Goal: Transaction & Acquisition: Purchase product/service

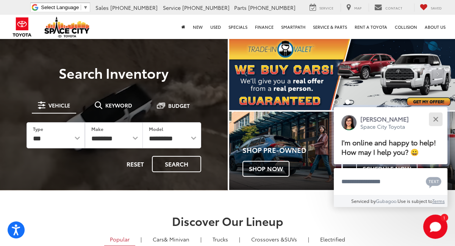
click at [435, 116] on button "Close" at bounding box center [435, 119] width 16 height 16
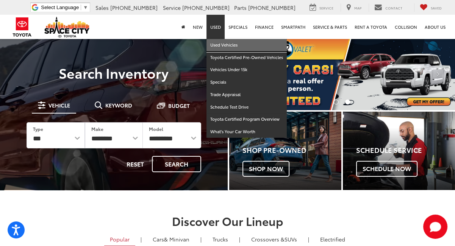
click at [222, 42] on link "Used Vehicles" at bounding box center [246, 45] width 80 height 12
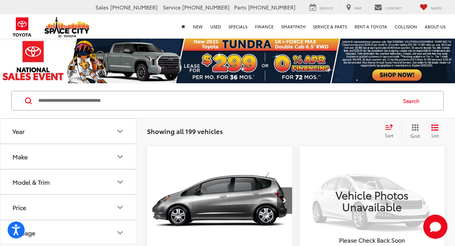
click at [124, 154] on button "Make" at bounding box center [68, 156] width 136 height 25
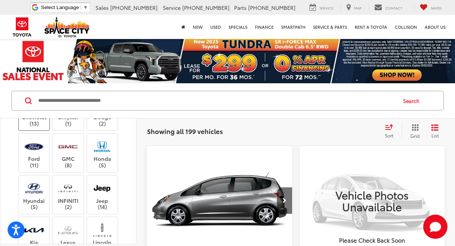
scroll to position [85, 0]
click at [40, 168] on label "Ford (11)" at bounding box center [34, 152] width 31 height 31
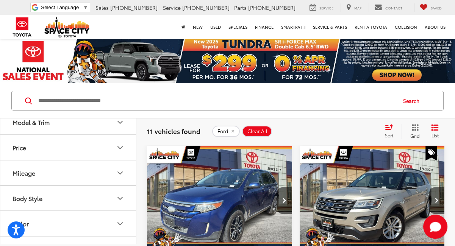
scroll to position [428, 0]
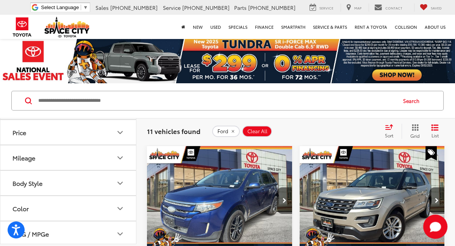
click at [55, 119] on button "Model & Trim" at bounding box center [68, 107] width 136 height 25
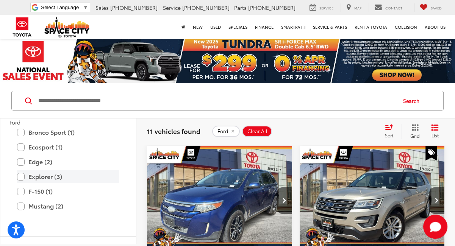
click at [22, 183] on label "Explorer (3)" at bounding box center [68, 176] width 102 height 13
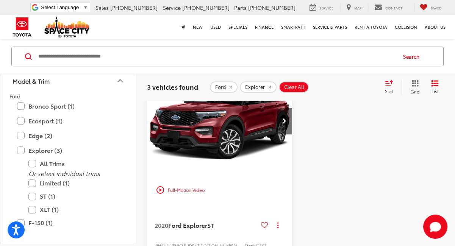
scroll to position [500, 0]
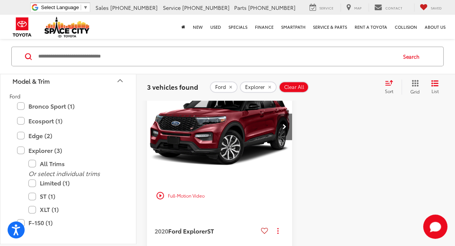
click at [232, 140] on img "2020 Ford Explorer ST 0" at bounding box center [220, 126] width 146 height 109
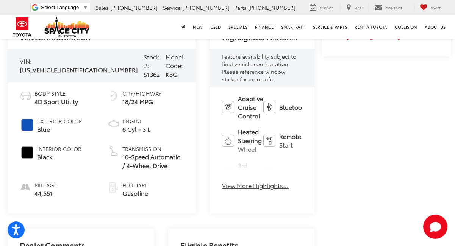
scroll to position [280, 0]
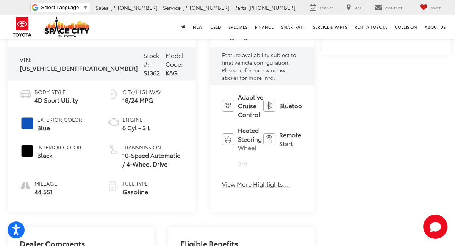
click at [222, 180] on button "View More Highlights..." at bounding box center [255, 184] width 67 height 9
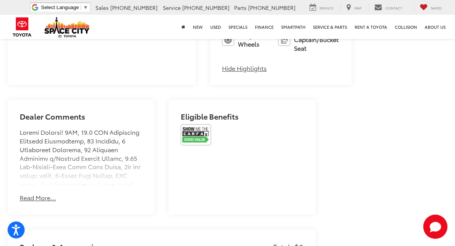
scroll to position [757, 0]
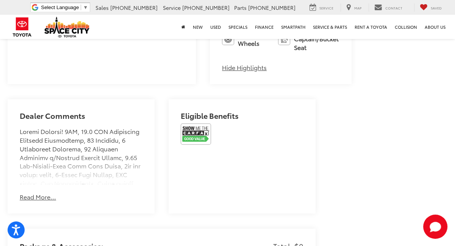
click at [32, 194] on button "Read More..." at bounding box center [38, 197] width 36 height 9
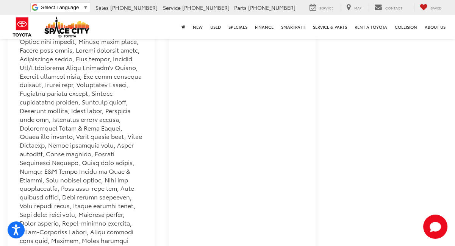
scroll to position [1064, 0]
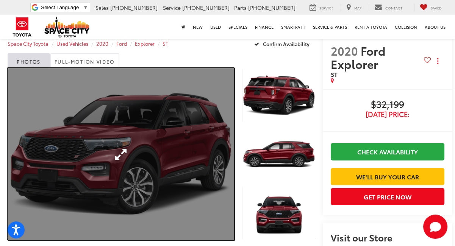
drag, startPoint x: 32, startPoint y: 194, endPoint x: 207, endPoint y: 160, distance: 178.6
click at [207, 160] on link "Expand Photo 0" at bounding box center [121, 154] width 226 height 172
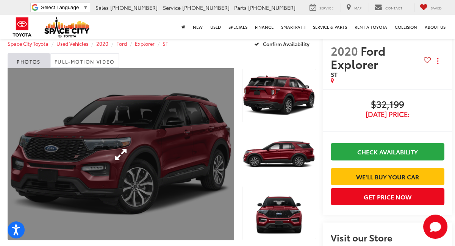
scroll to position [15, 0]
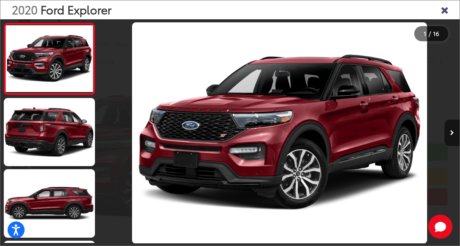
click at [446, 11] on icon "Close gallery" at bounding box center [445, 10] width 8 height 10
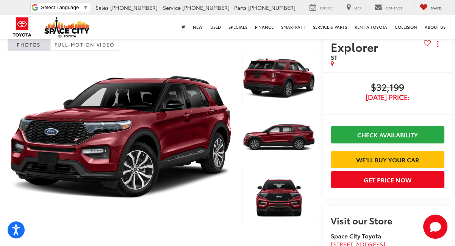
scroll to position [30, 0]
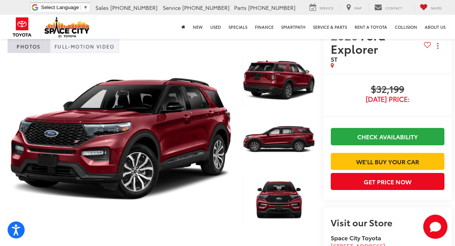
click at [78, 48] on link "Full-Motion Video" at bounding box center [84, 45] width 69 height 15
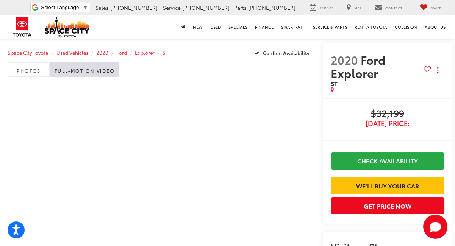
scroll to position [0, 0]
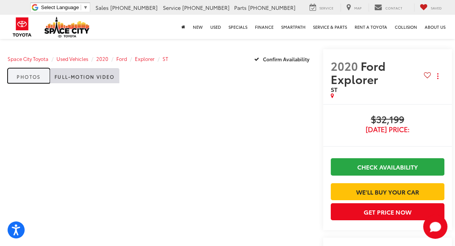
click at [29, 80] on link "Photos" at bounding box center [29, 75] width 42 height 15
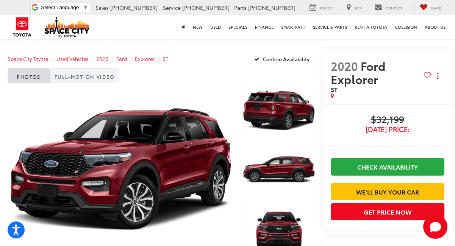
click at [76, 78] on link "Full-Motion Video" at bounding box center [84, 75] width 69 height 15
